Goal: Communication & Community: Ask a question

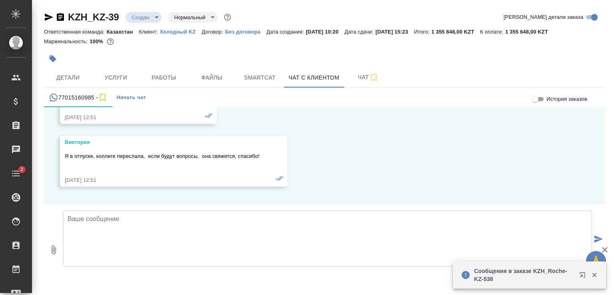
scroll to position [2073, 0]
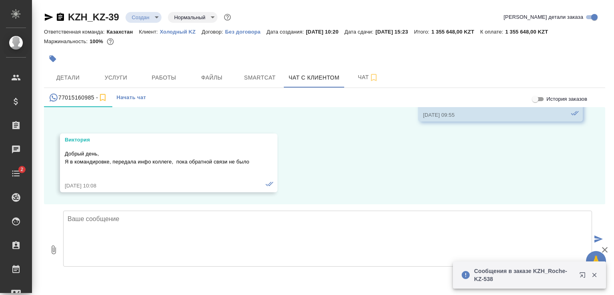
click at [242, 227] on textarea at bounding box center [327, 239] width 529 height 56
click at [594, 274] on icon "button" at bounding box center [593, 274] width 7 height 7
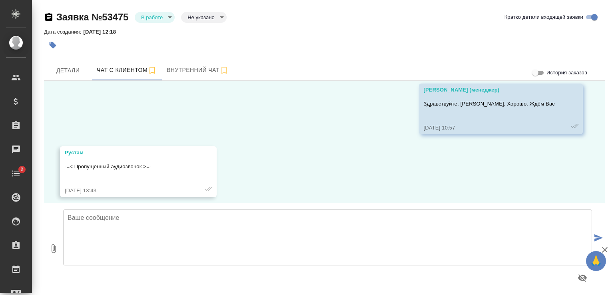
scroll to position [5923, 0]
